Goal: Information Seeking & Learning: Learn about a topic

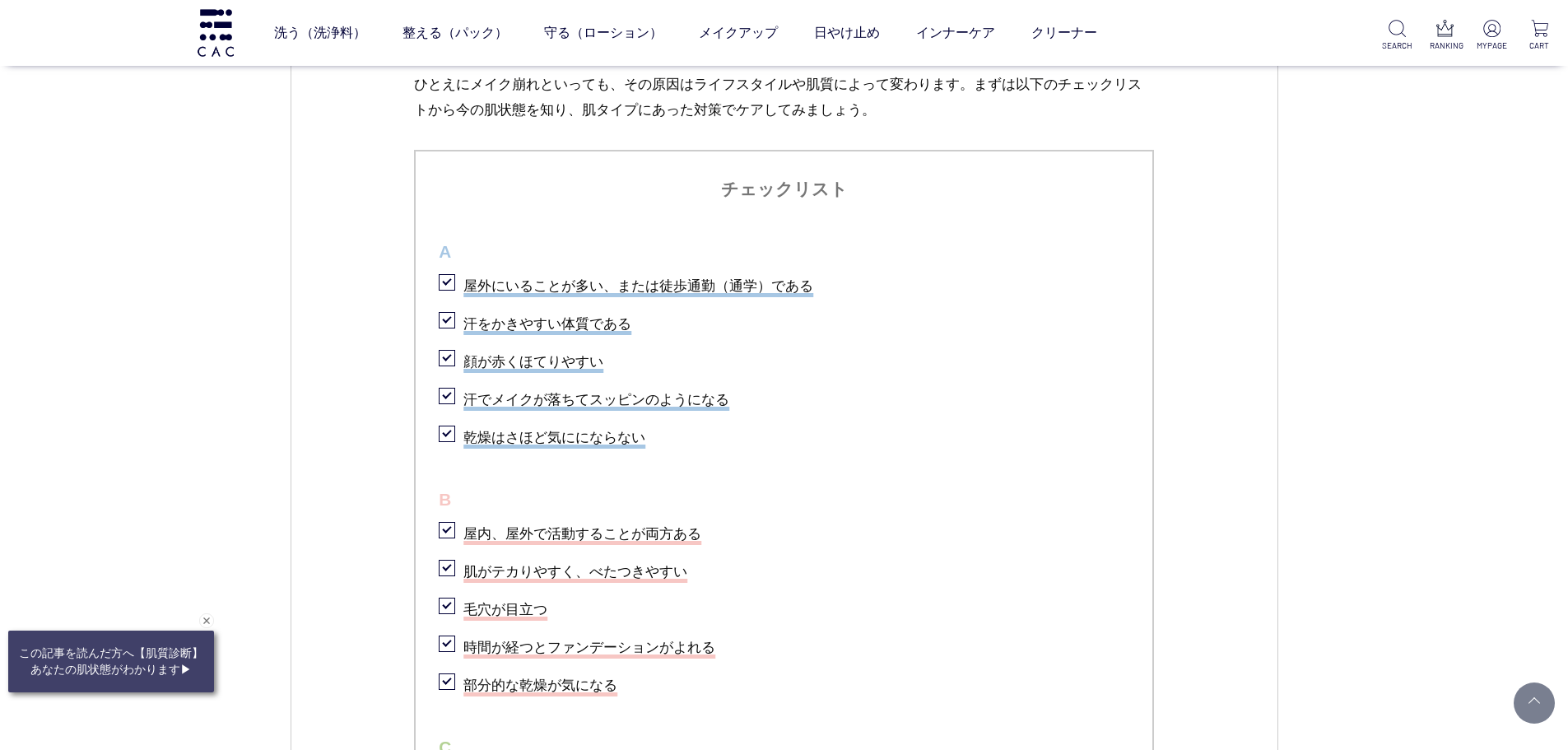
scroll to position [988, 0]
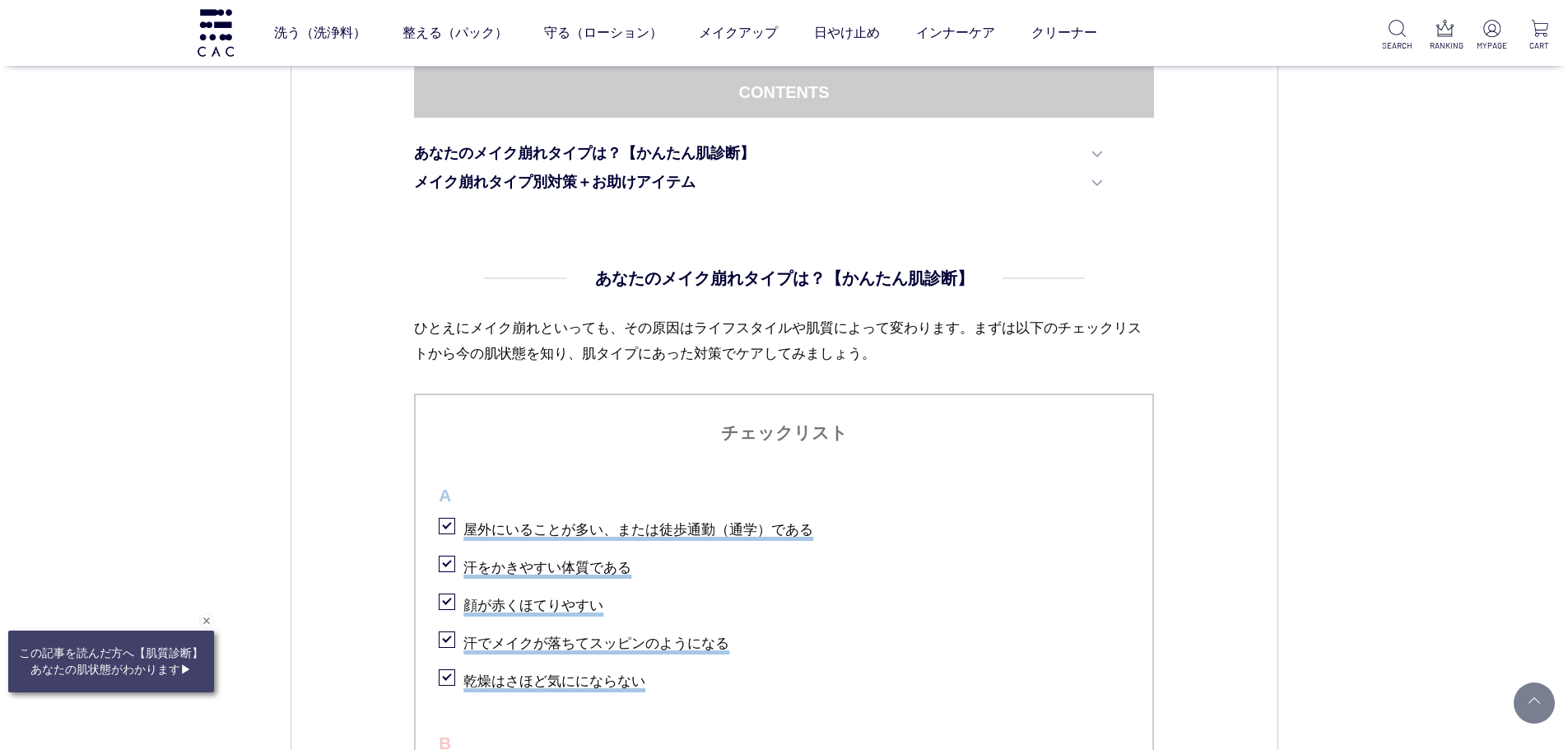
drag, startPoint x: 290, startPoint y: 446, endPoint x: 226, endPoint y: 495, distance: 80.6
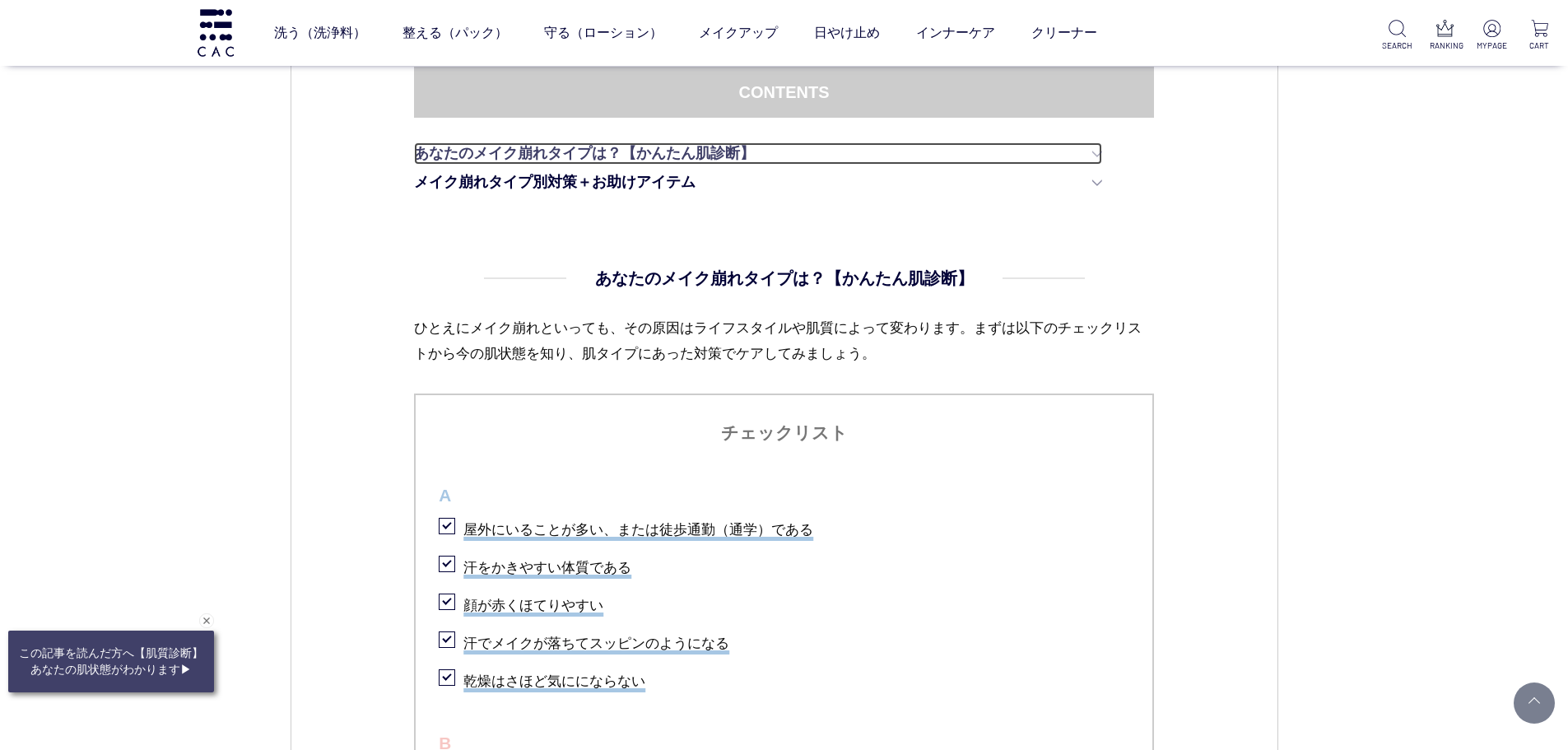
click at [1085, 157] on link "あなたのメイク崩れタイプは？【かんたん肌診断】" at bounding box center [759, 153] width 689 height 23
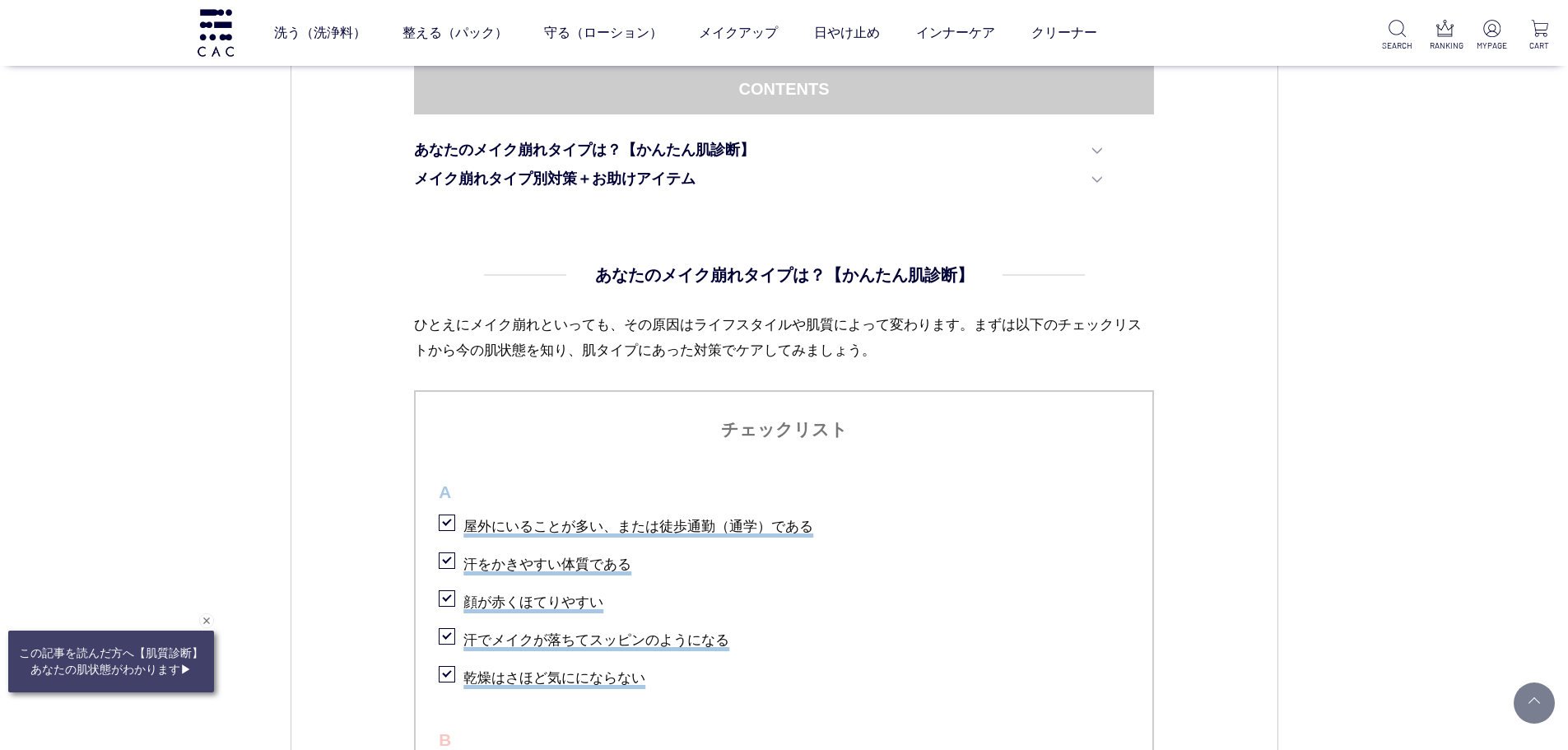
scroll to position [937, 0]
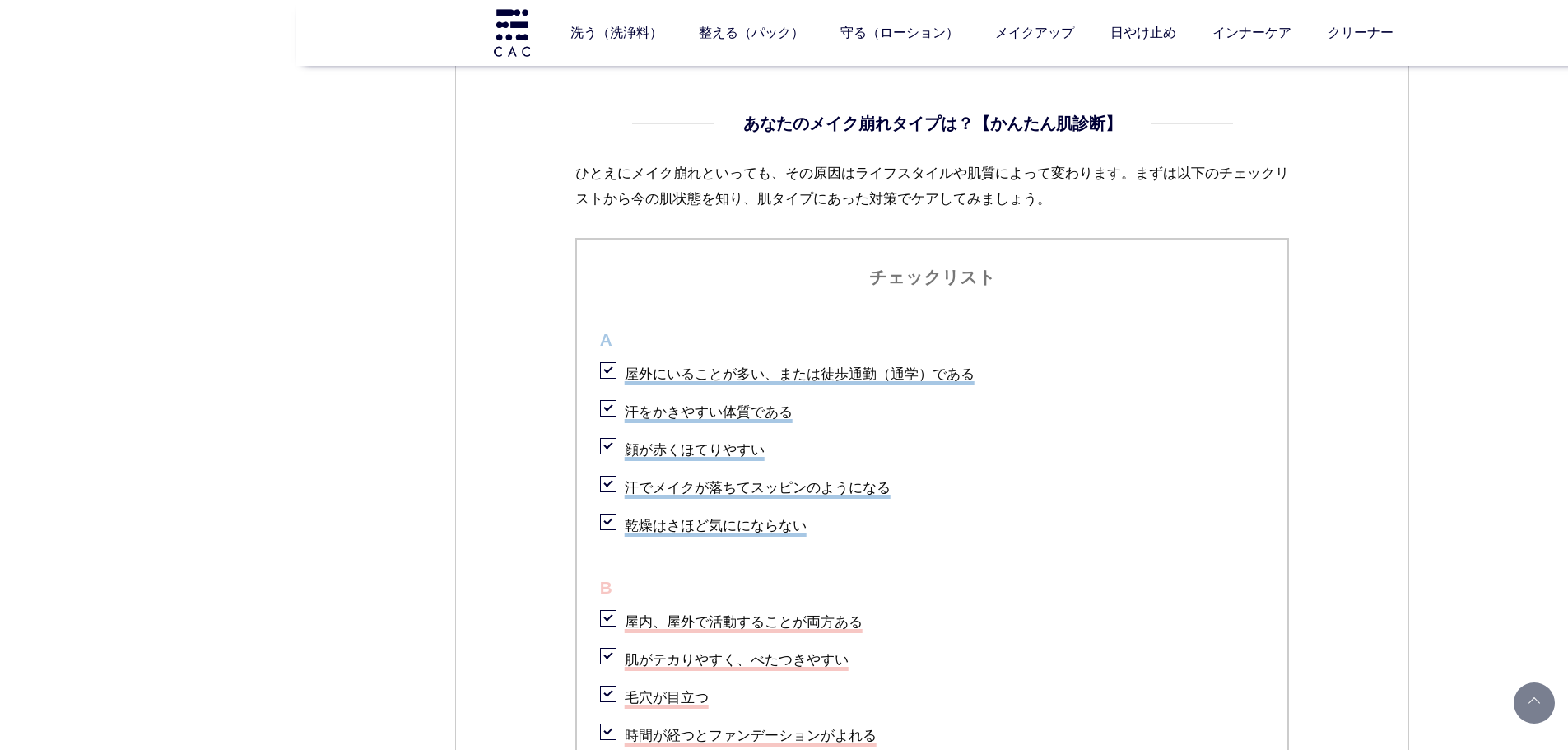
scroll to position [1291, 0]
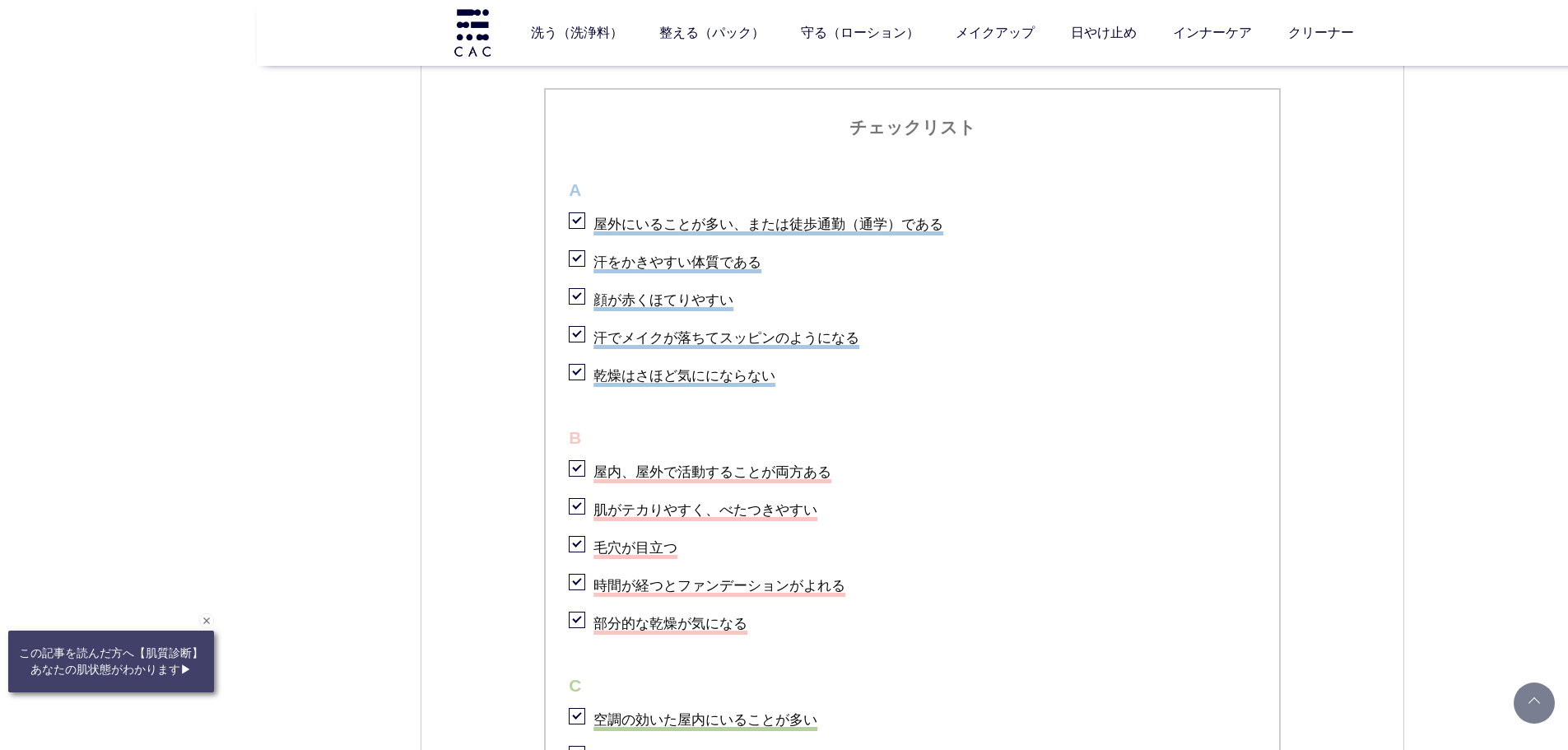
drag, startPoint x: 282, startPoint y: 392, endPoint x: 243, endPoint y: 395, distance: 39.1
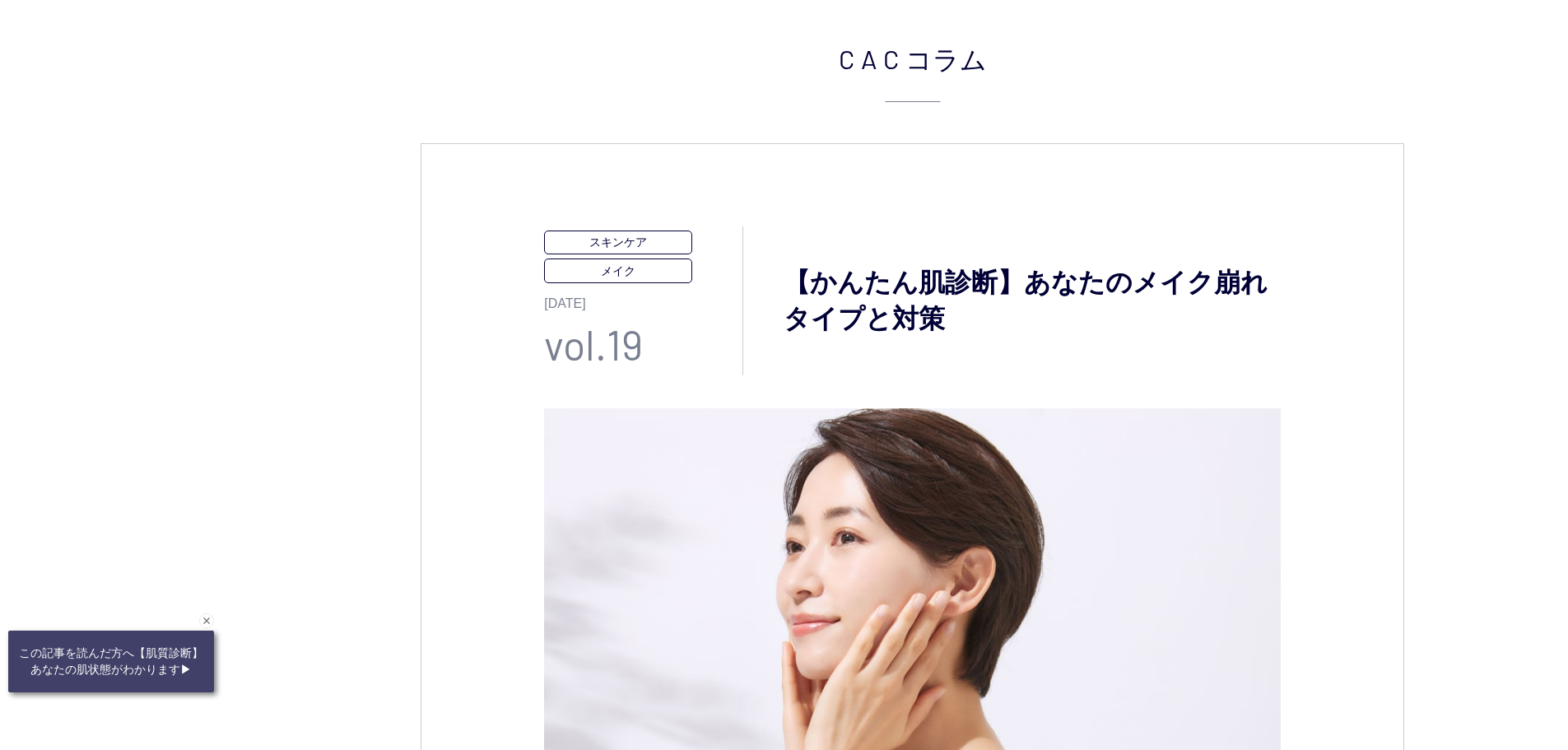
scroll to position [0, 0]
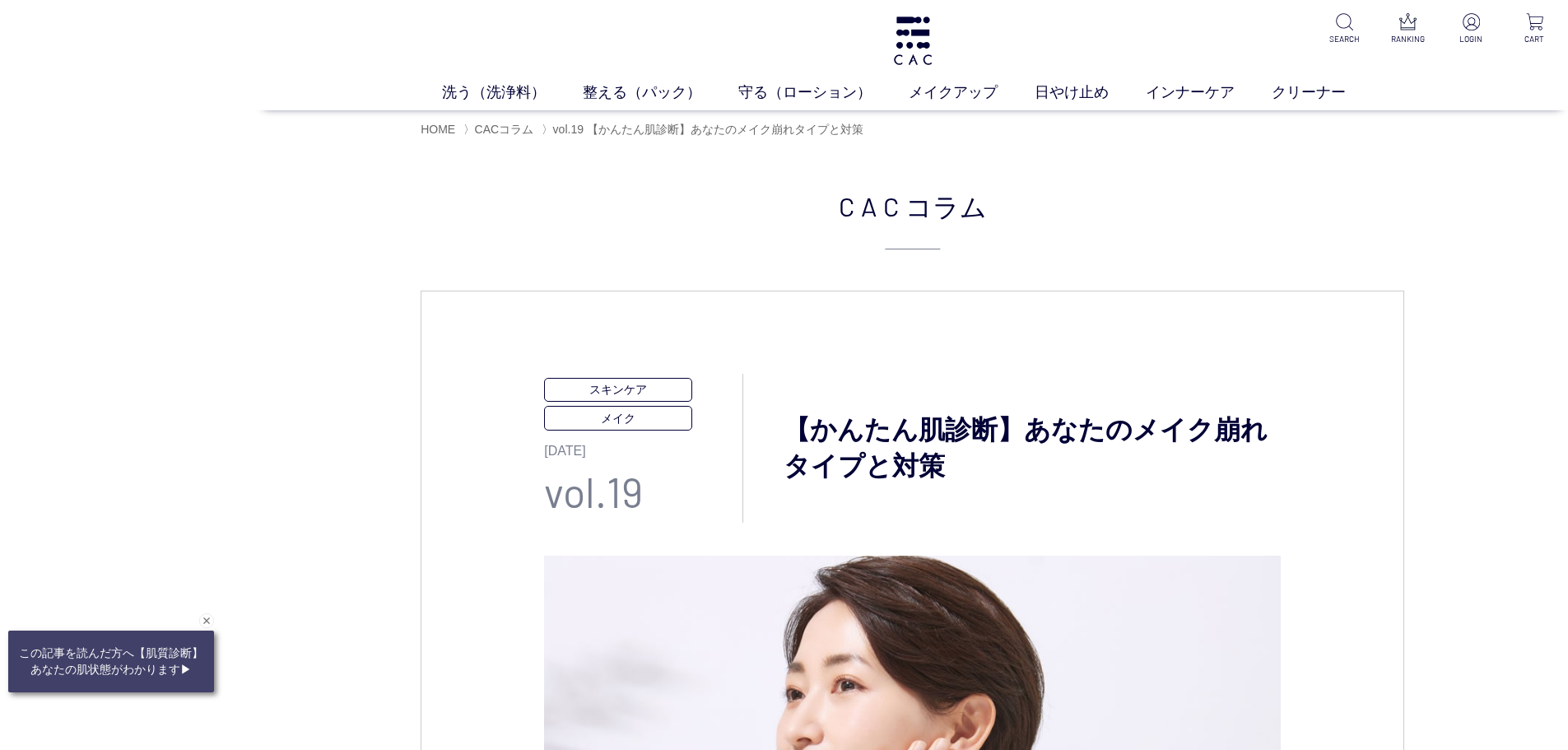
click at [0, 0] on headings-map at bounding box center [0, 0] width 0 height 0
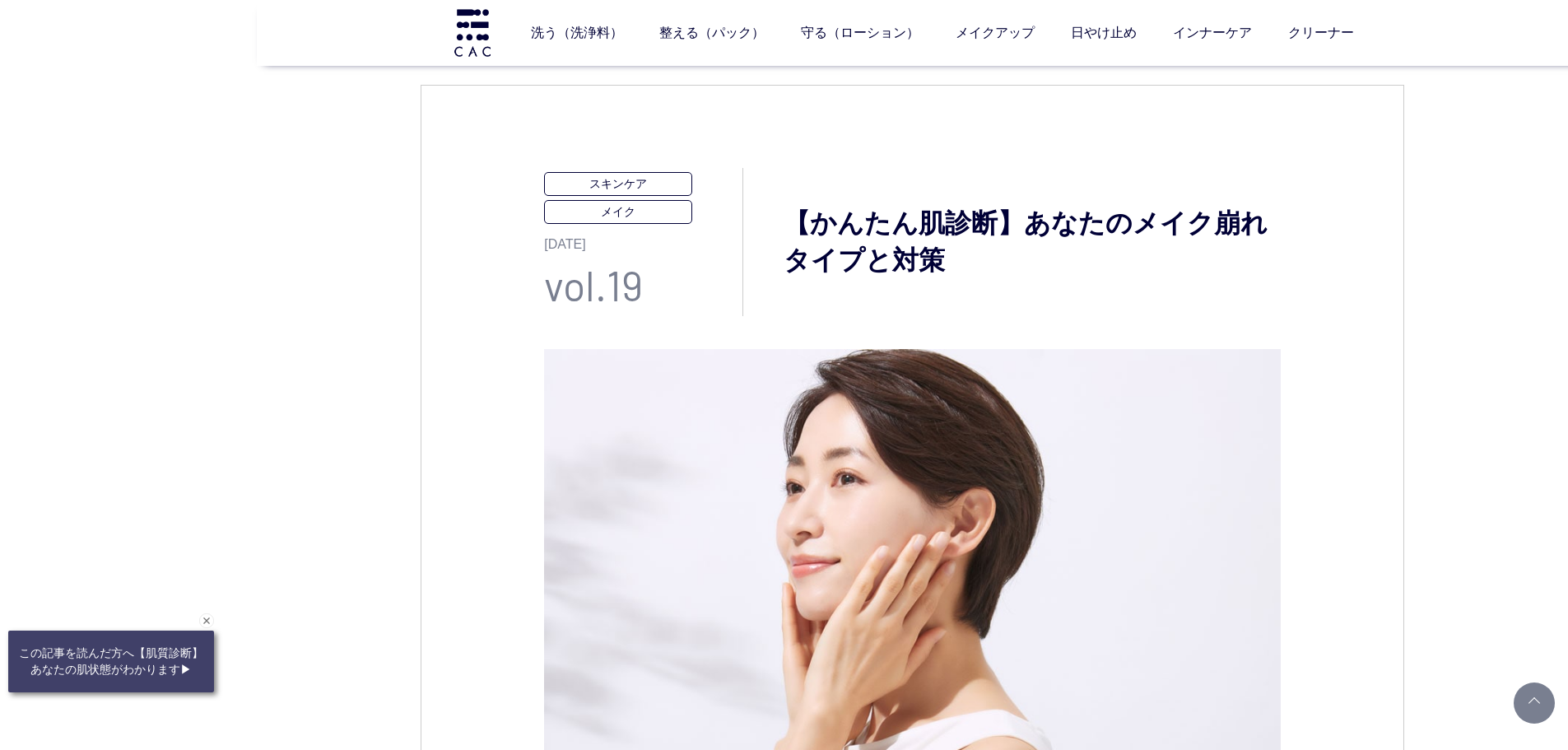
scroll to position [0, 0]
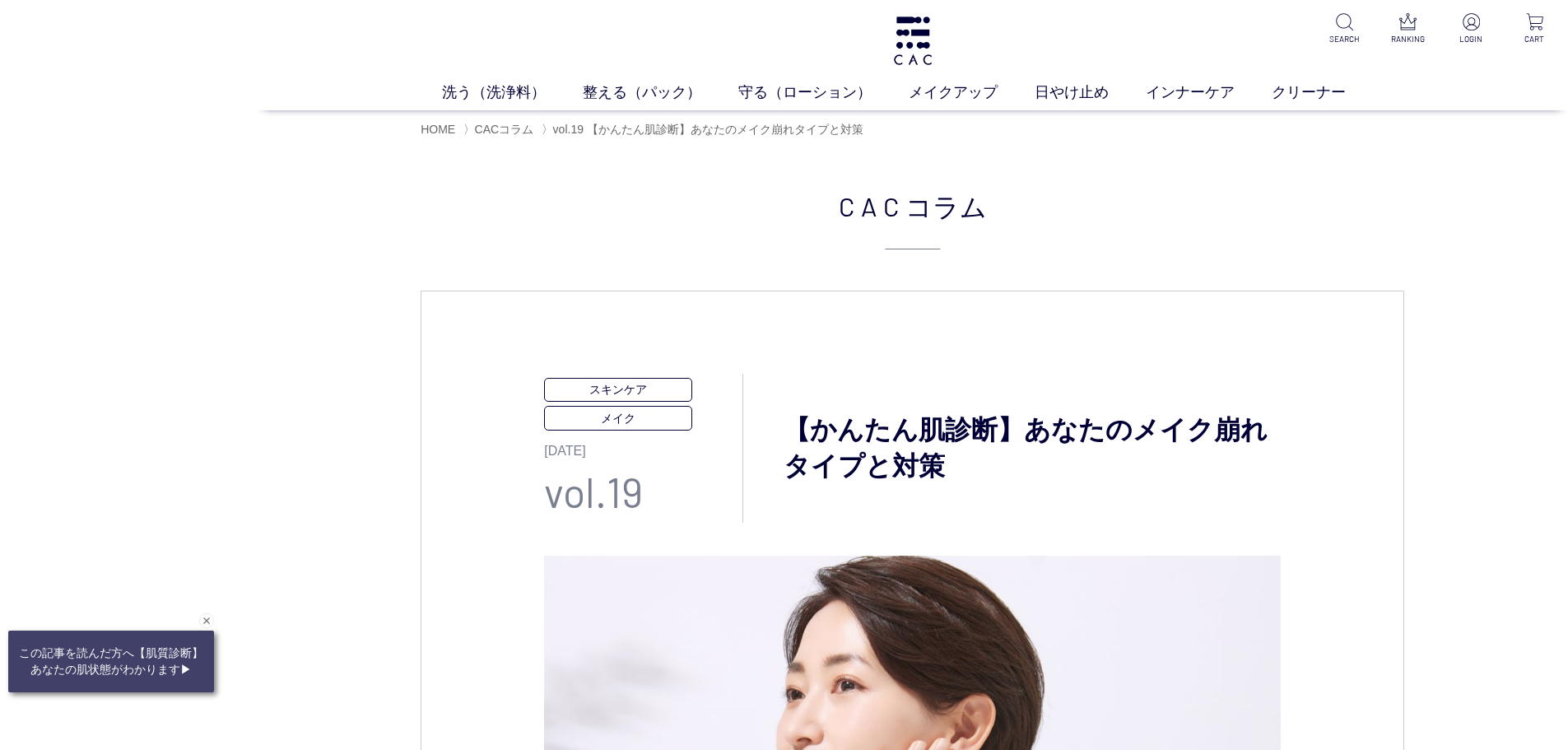
click at [0, 0] on headings-map at bounding box center [0, 0] width 0 height 0
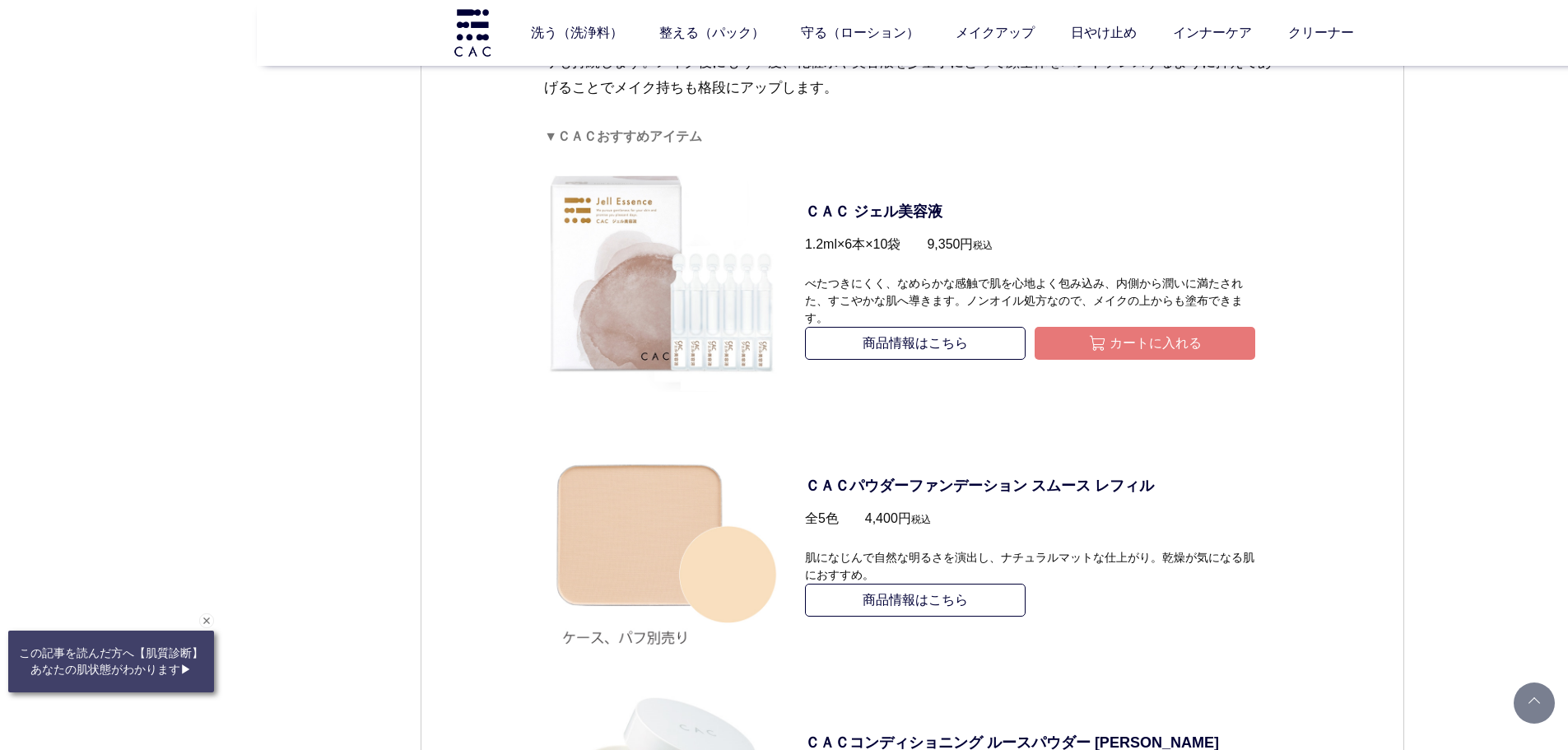
scroll to position [4762, 0]
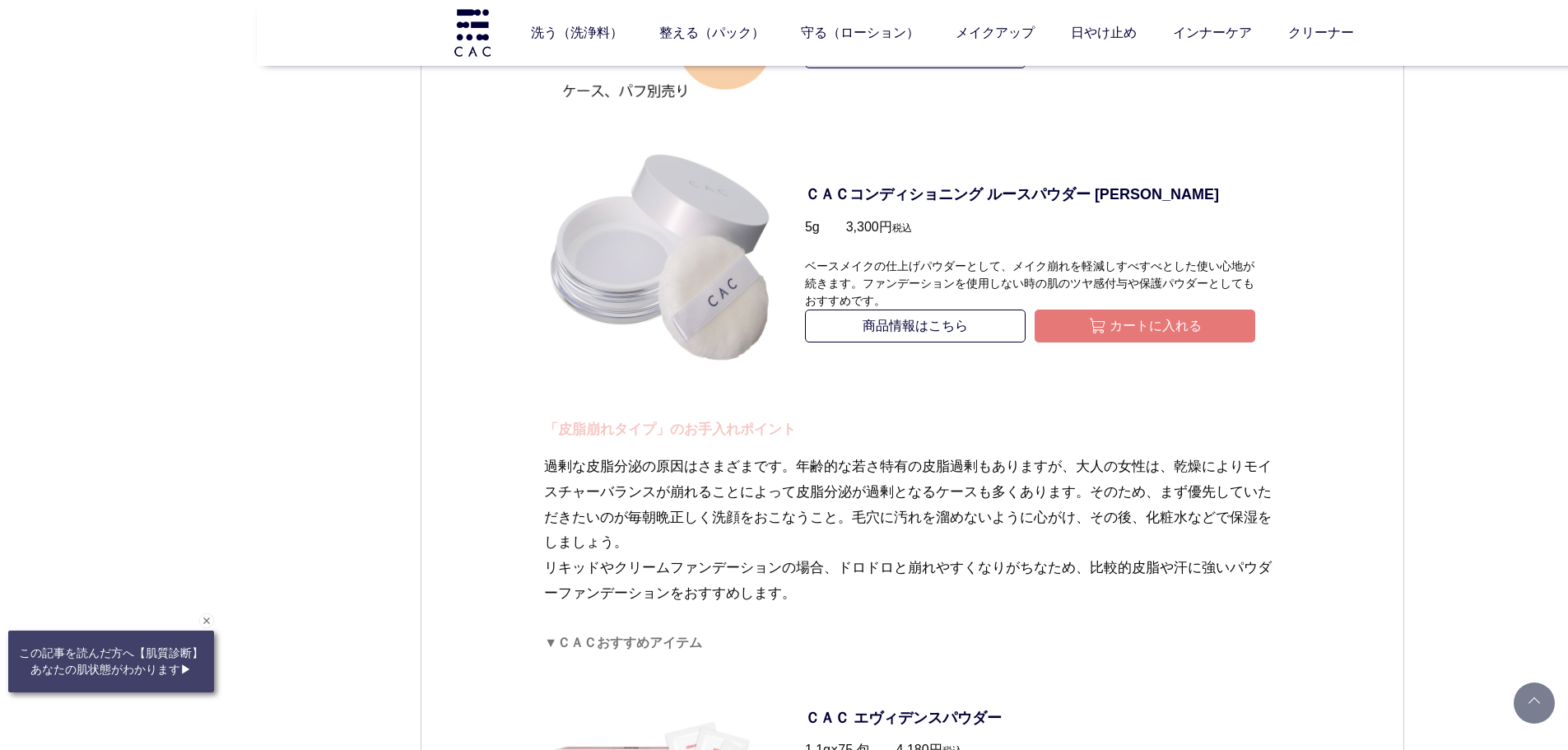
scroll to position [3197, 0]
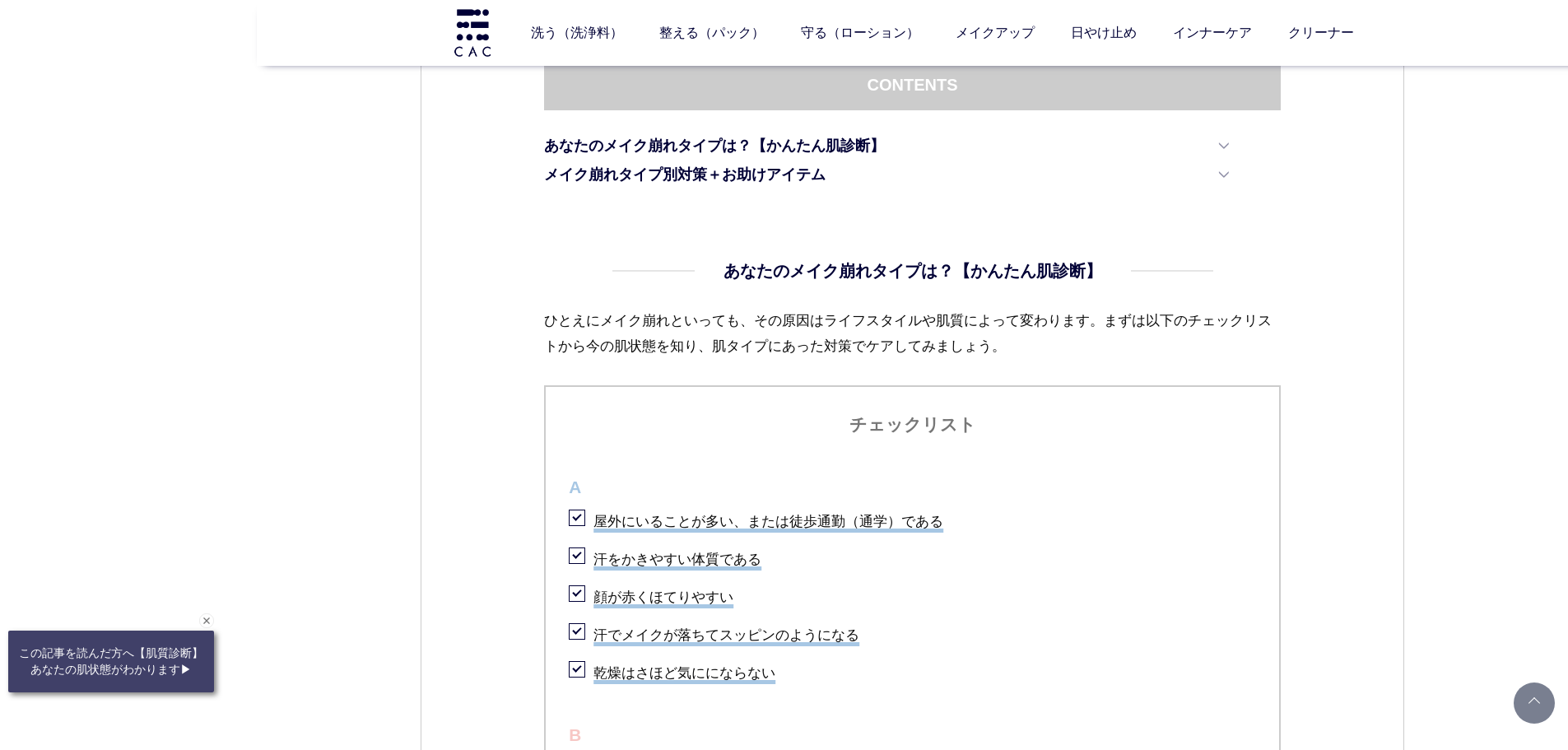
scroll to position [1253, 0]
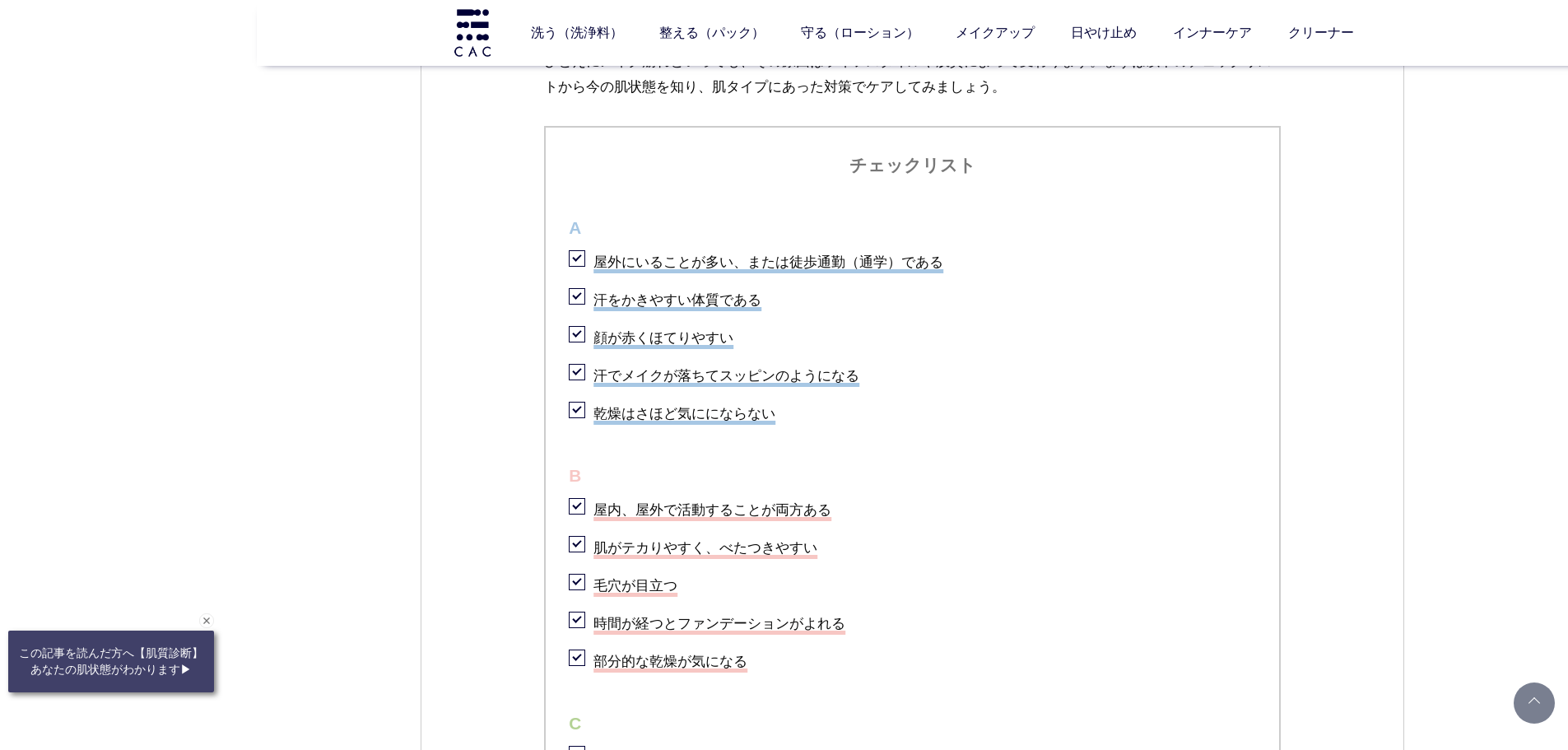
click at [843, 265] on li "屋外にいることが多い、または徒歩通勤（通学）である" at bounding box center [913, 260] width 688 height 34
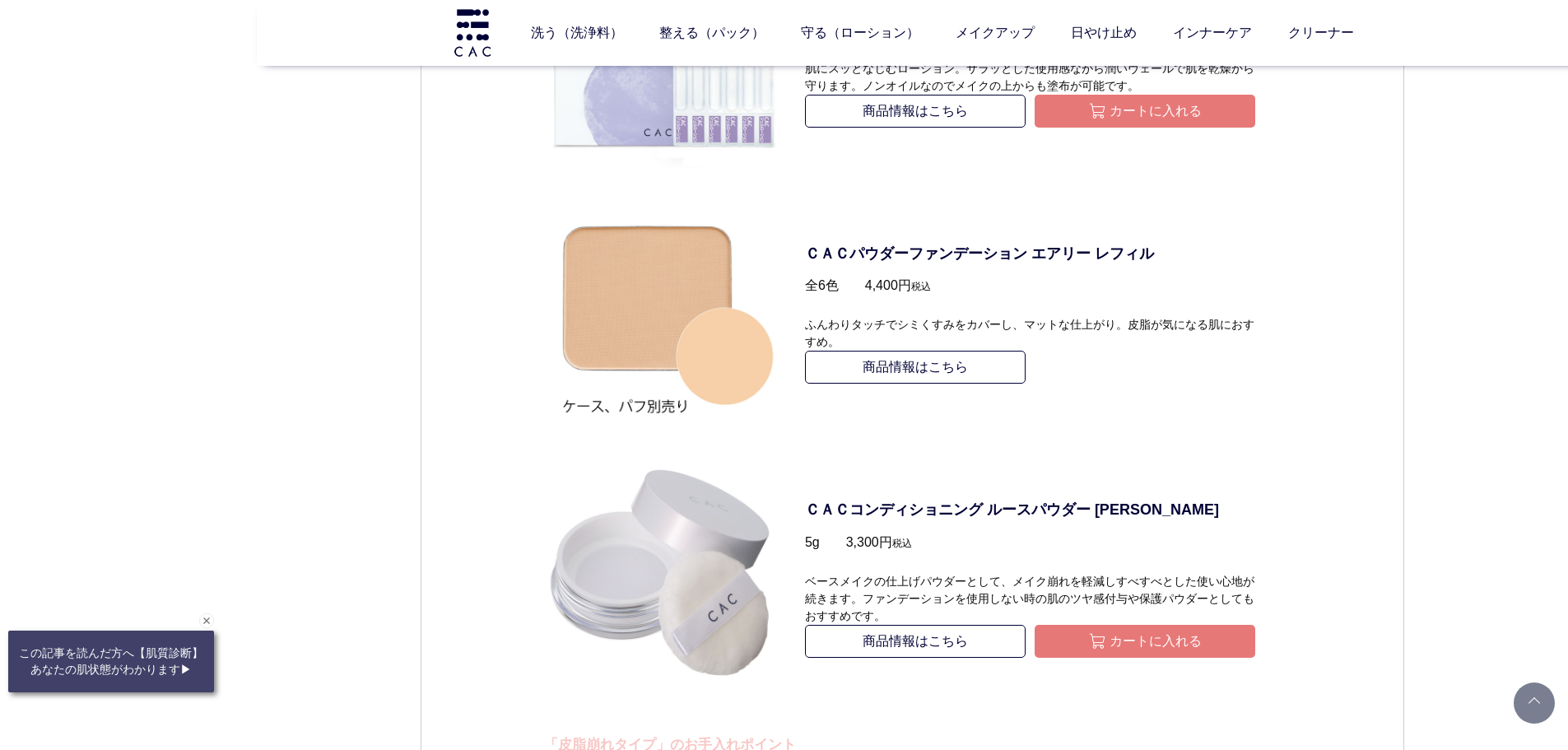
scroll to position [3376, 0]
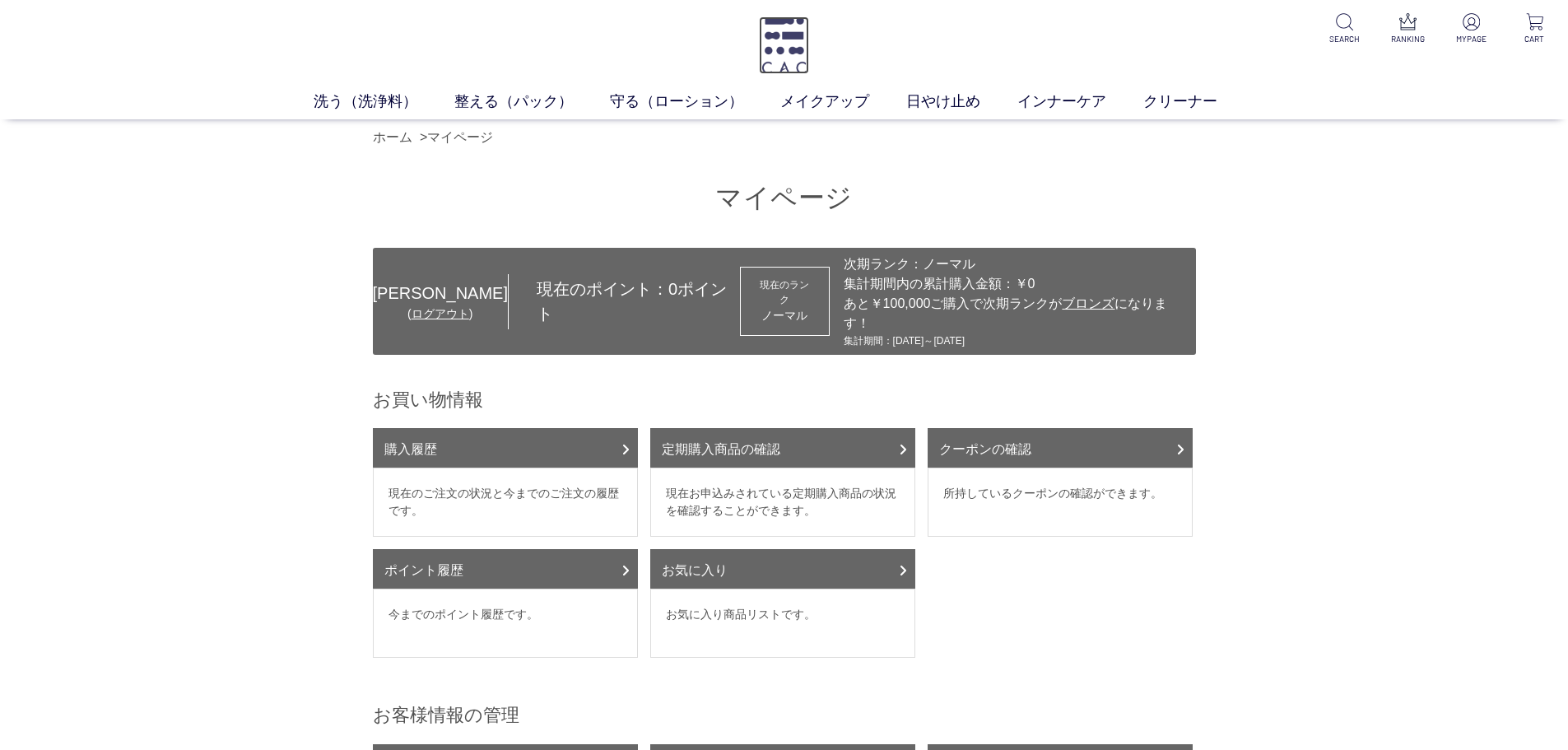
click at [759, 35] on img at bounding box center [784, 45] width 50 height 57
